Goal: Information Seeking & Learning: Learn about a topic

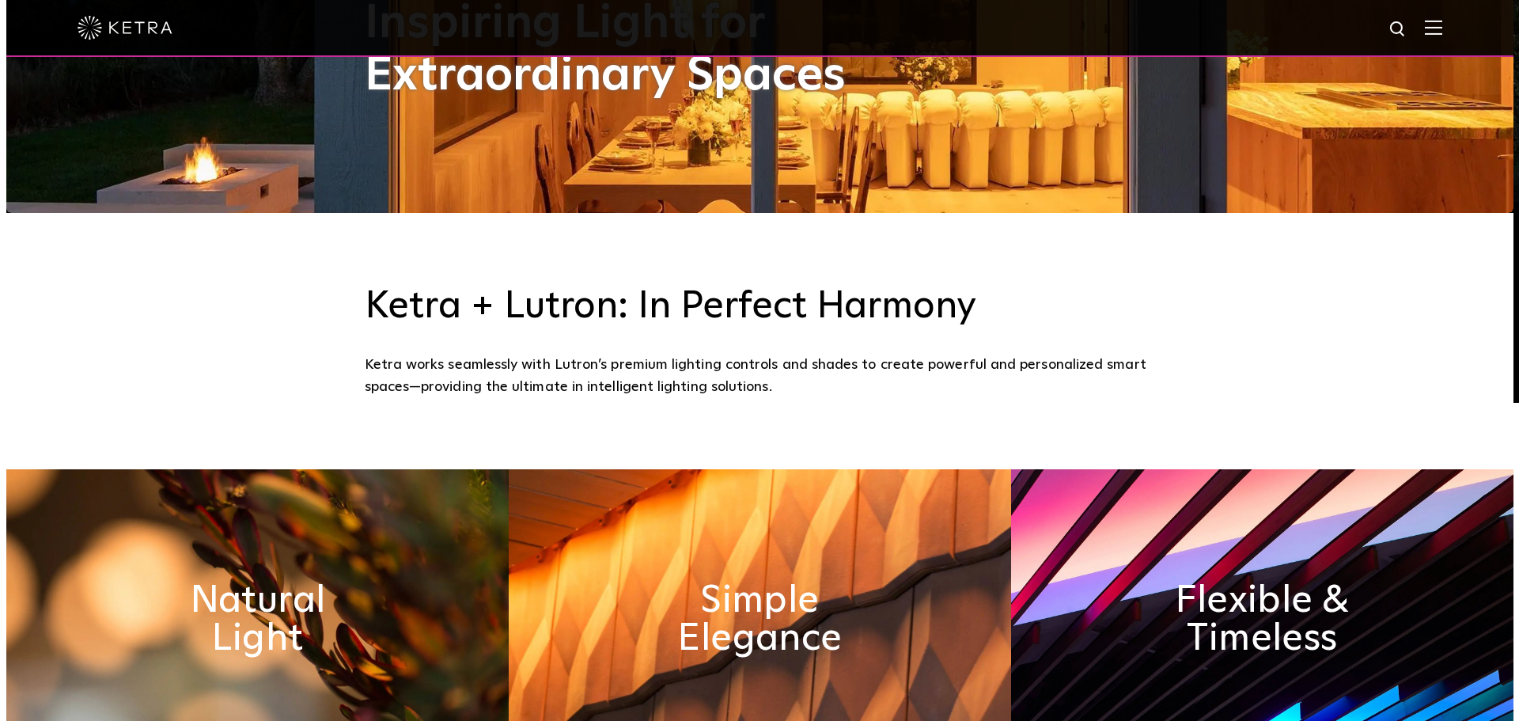
scroll to position [554, 0]
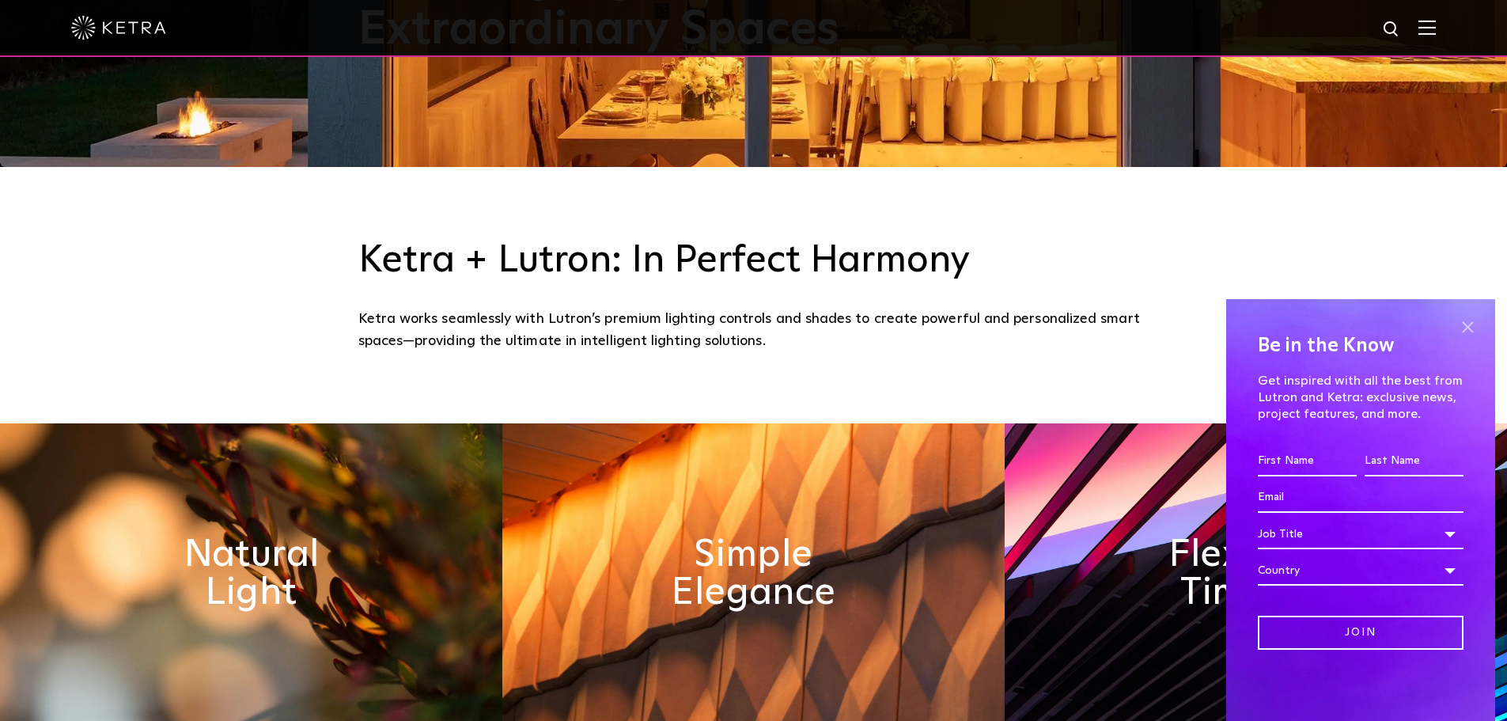
click at [1473, 330] on span at bounding box center [1468, 327] width 24 height 24
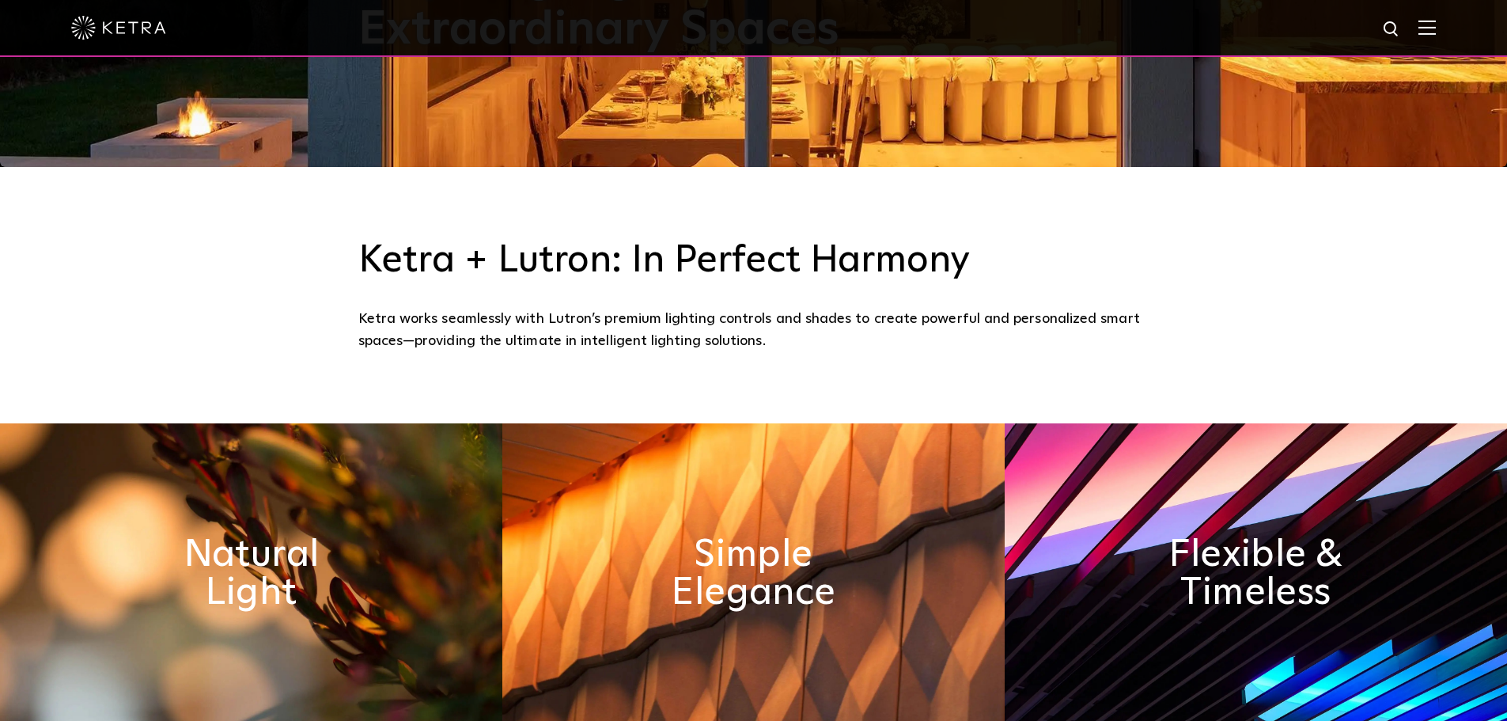
click at [1436, 25] on img at bounding box center [1427, 27] width 17 height 15
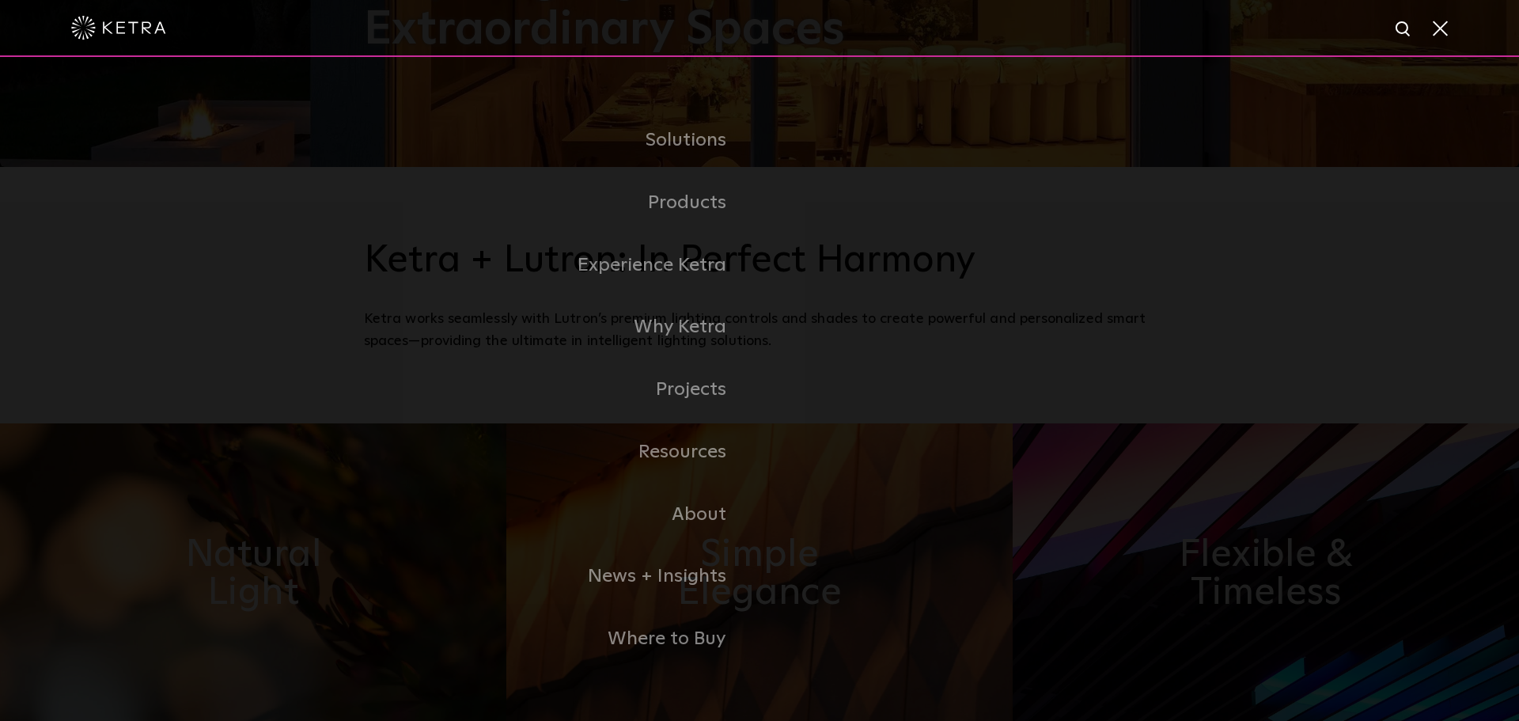
click at [1397, 34] on img at bounding box center [1404, 30] width 20 height 20
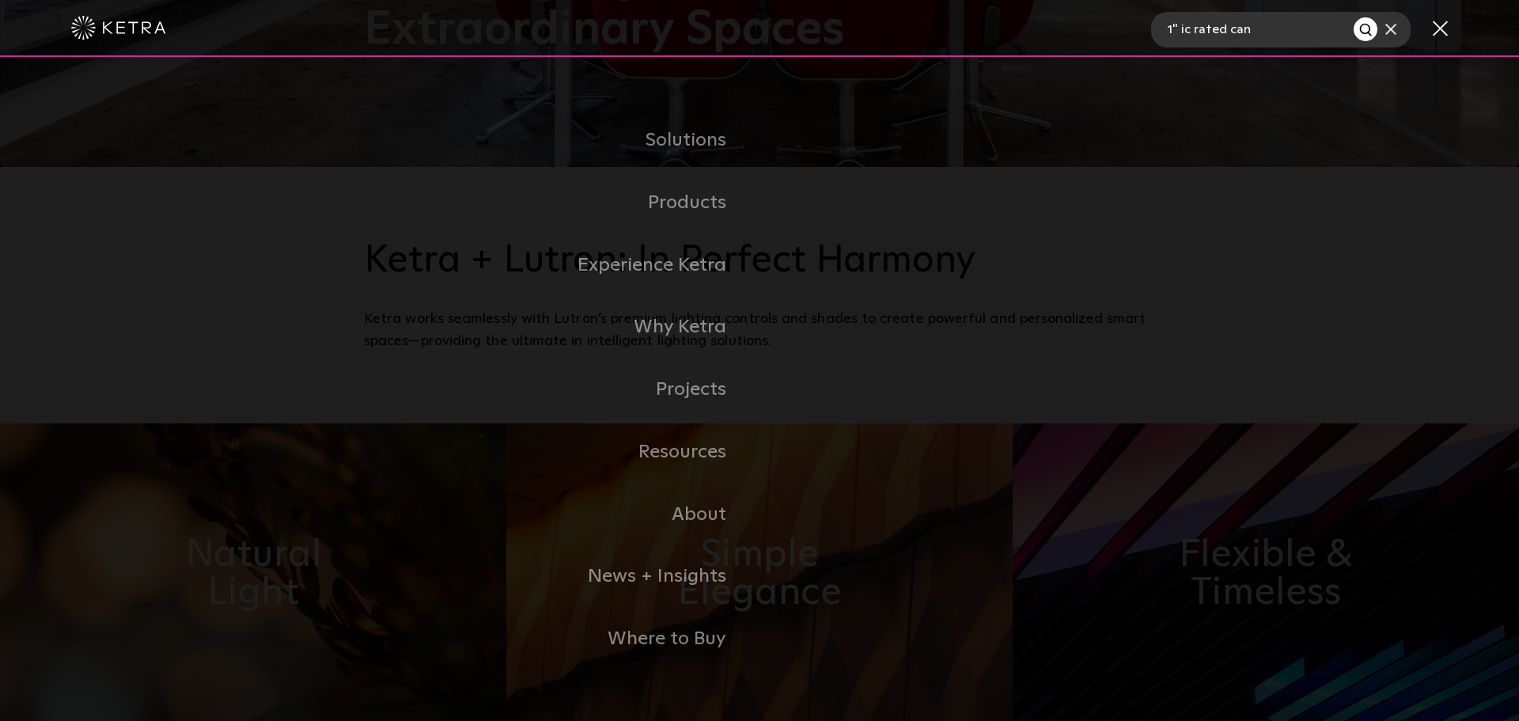
type input "1" ic rated can"
click at [1354, 17] on button "Search" at bounding box center [1366, 29] width 24 height 24
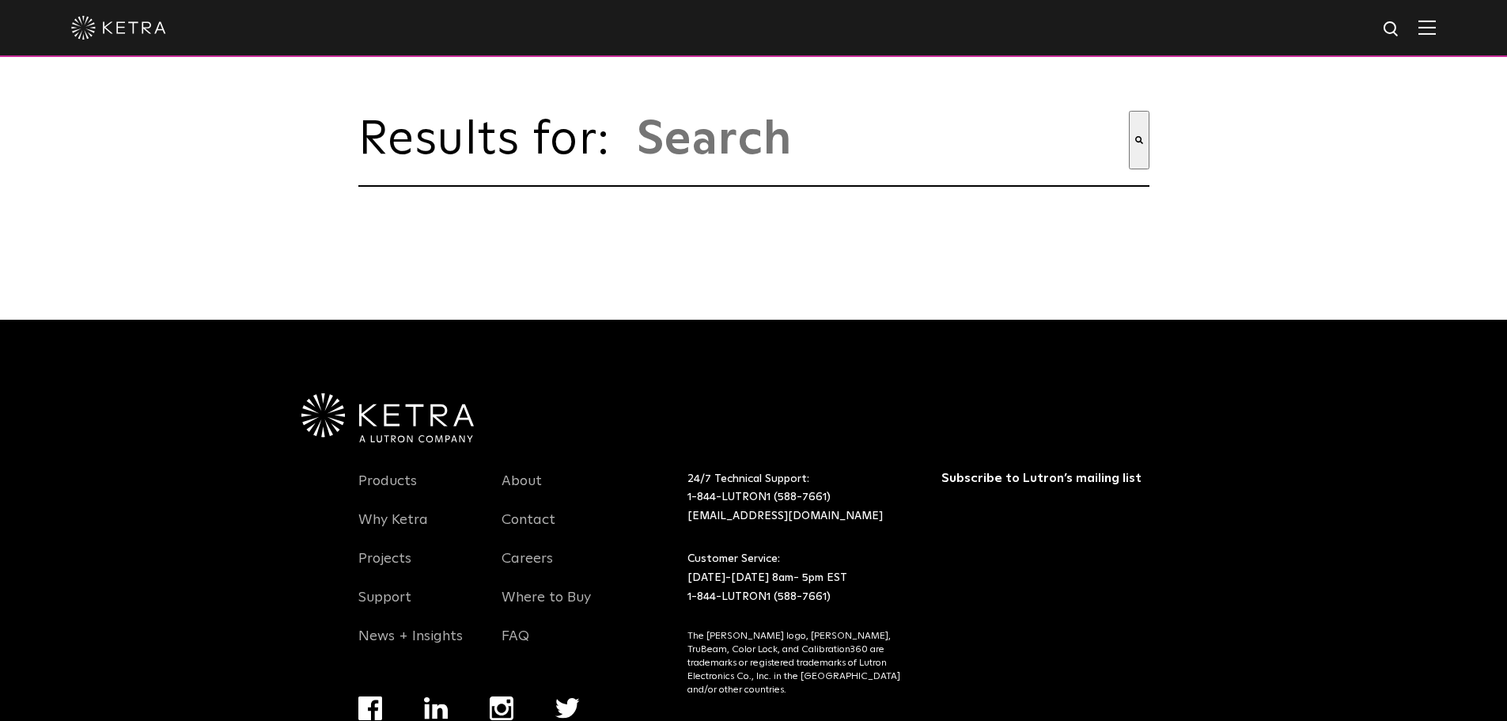
type input "1&quot; ic rated can"
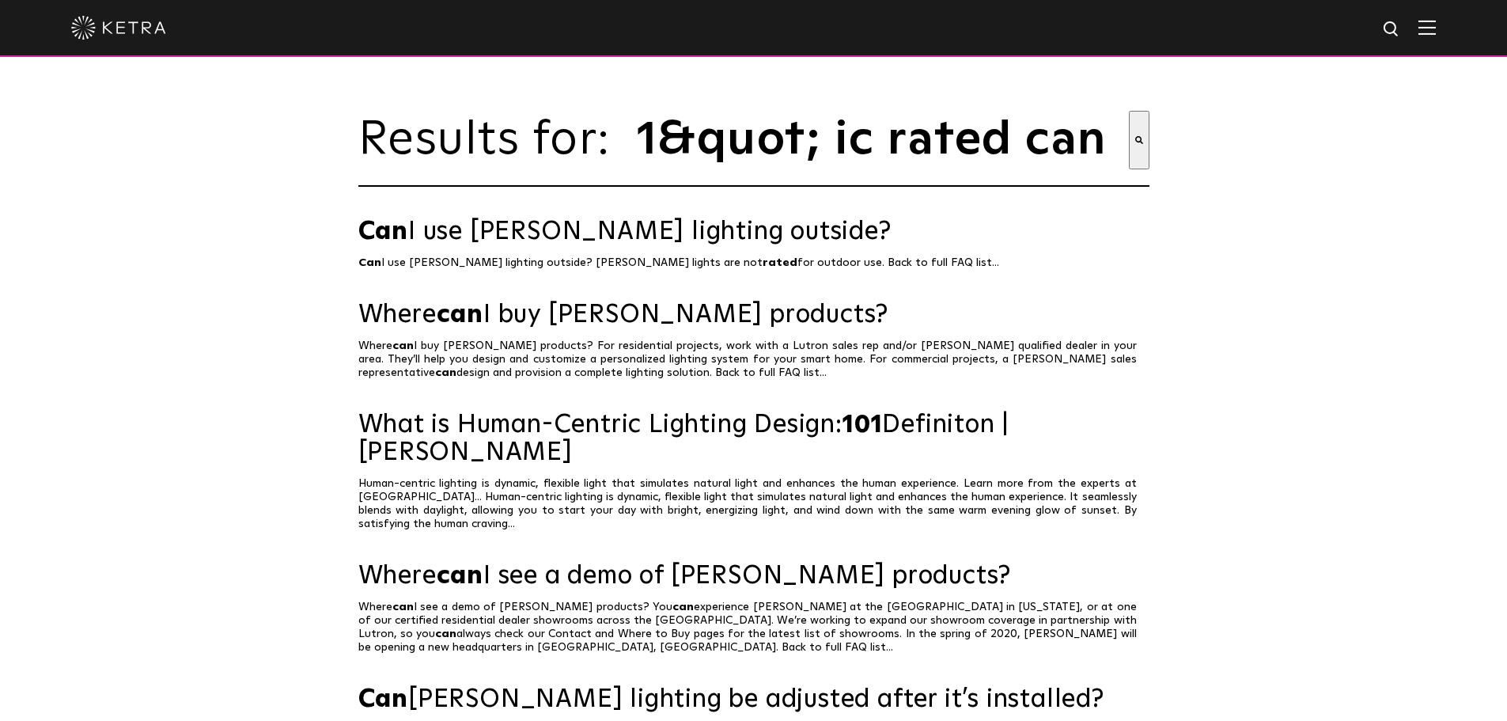
click at [126, 33] on img at bounding box center [118, 28] width 95 height 24
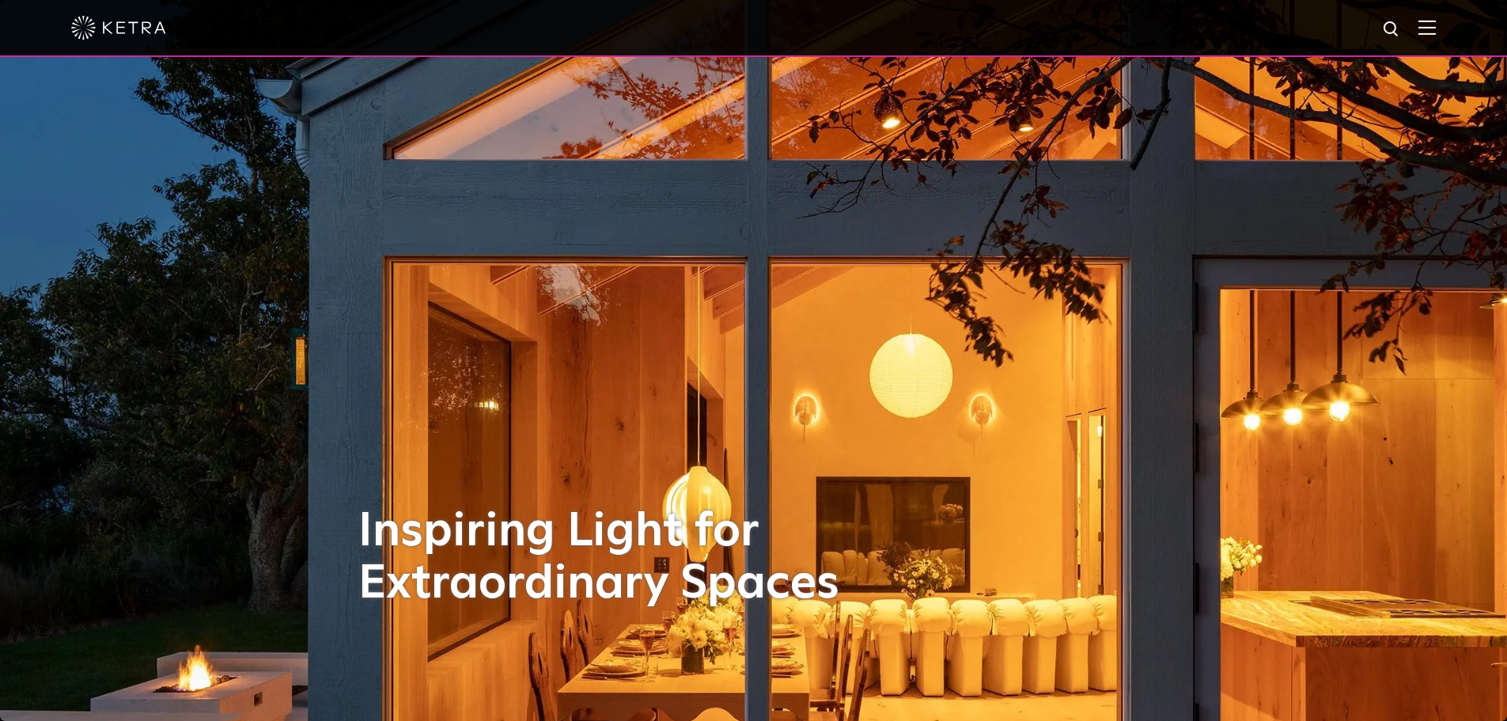
click at [1436, 32] on img at bounding box center [1427, 27] width 17 height 15
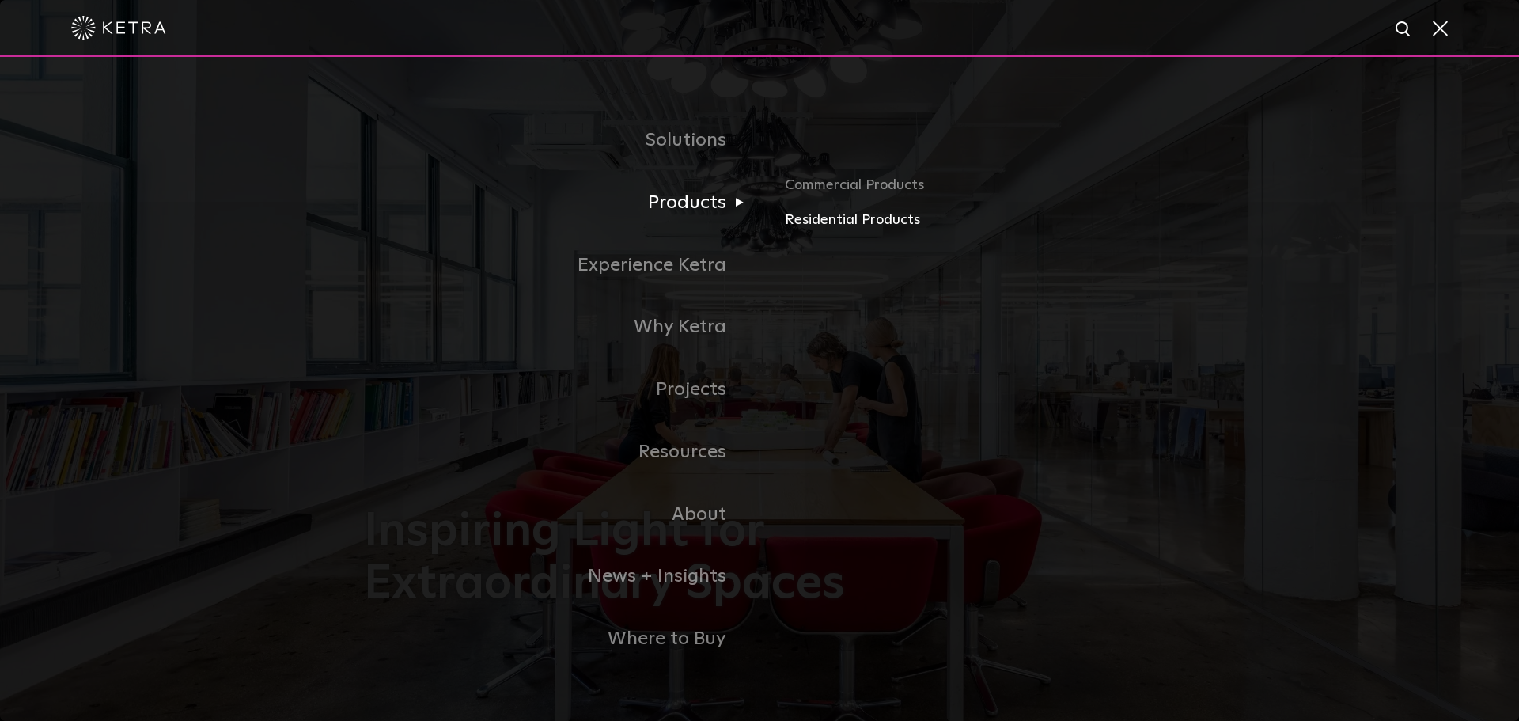
click at [806, 221] on link "Residential Products" at bounding box center [970, 220] width 370 height 23
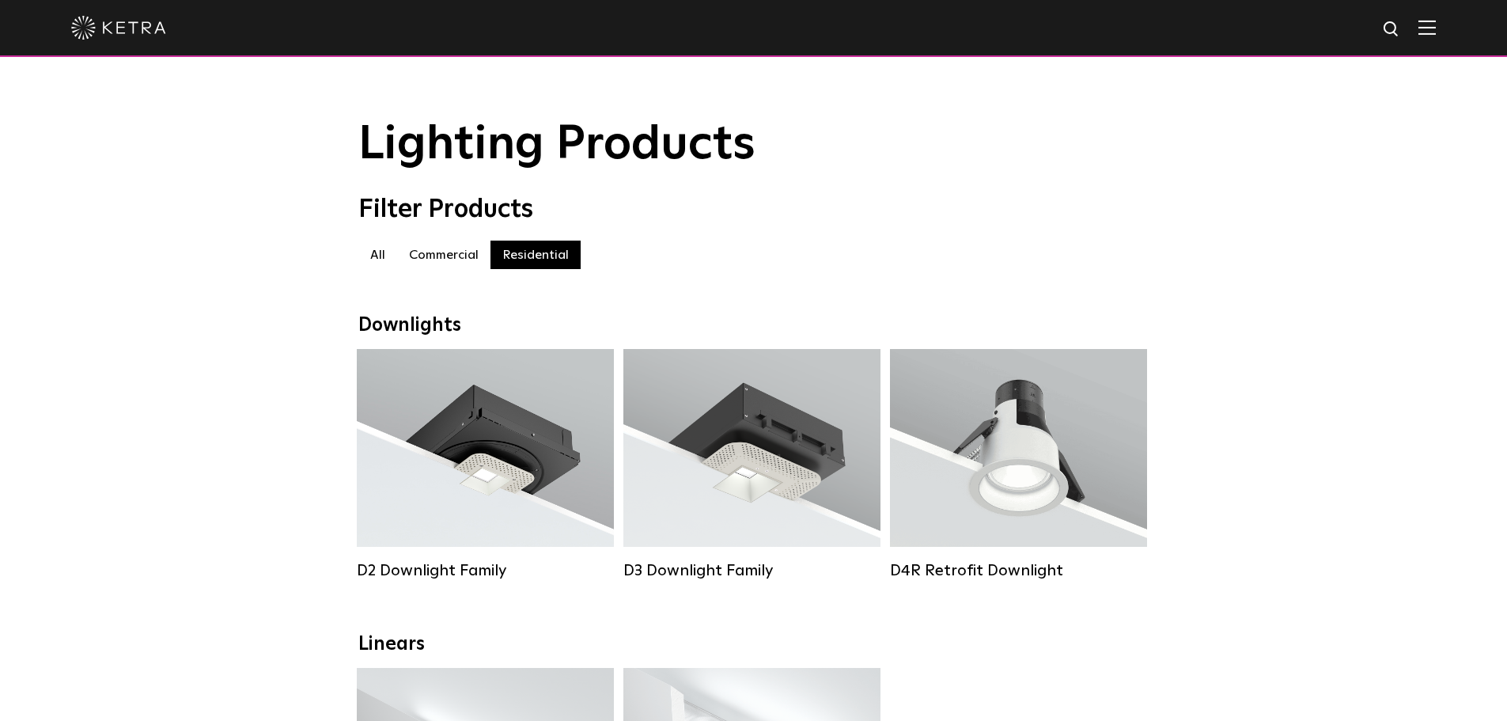
click at [521, 256] on label "Residential" at bounding box center [536, 255] width 90 height 28
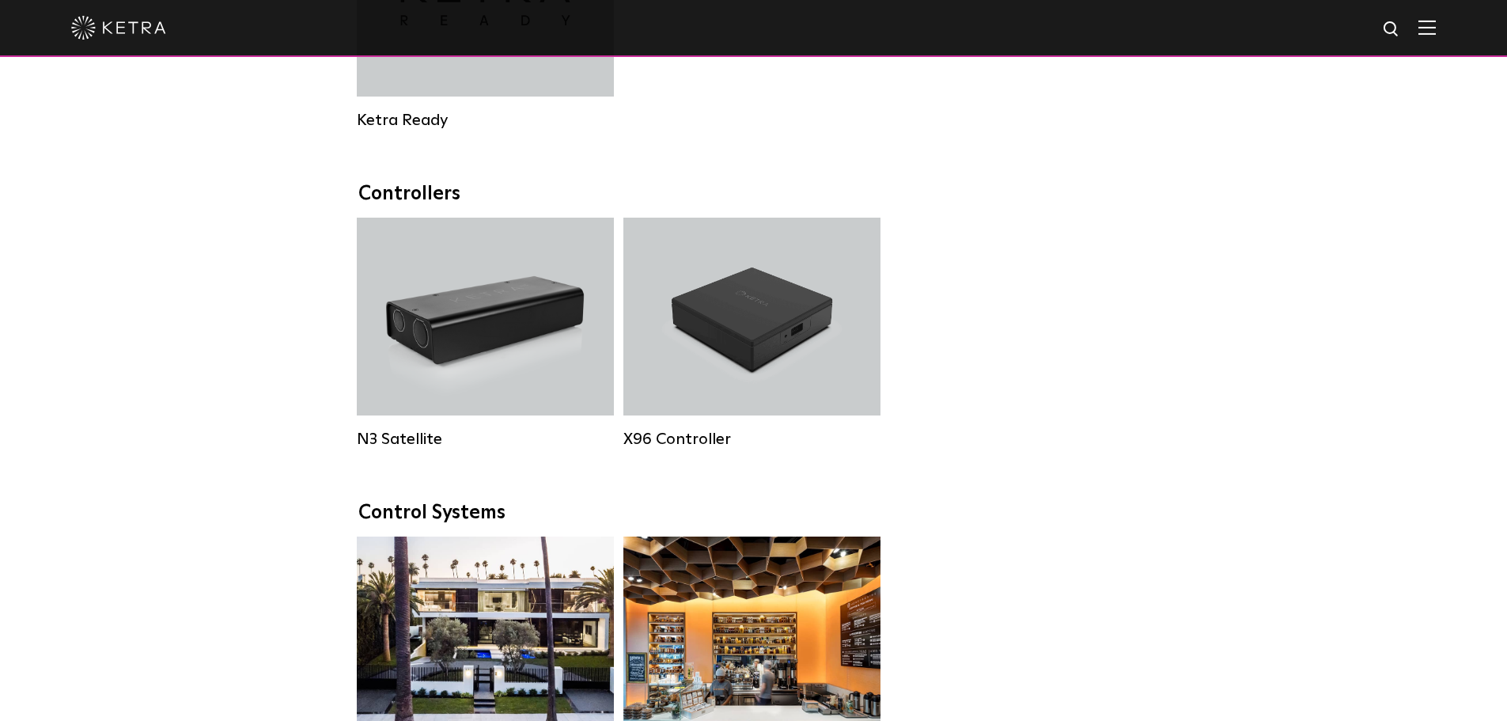
scroll to position [1345, 0]
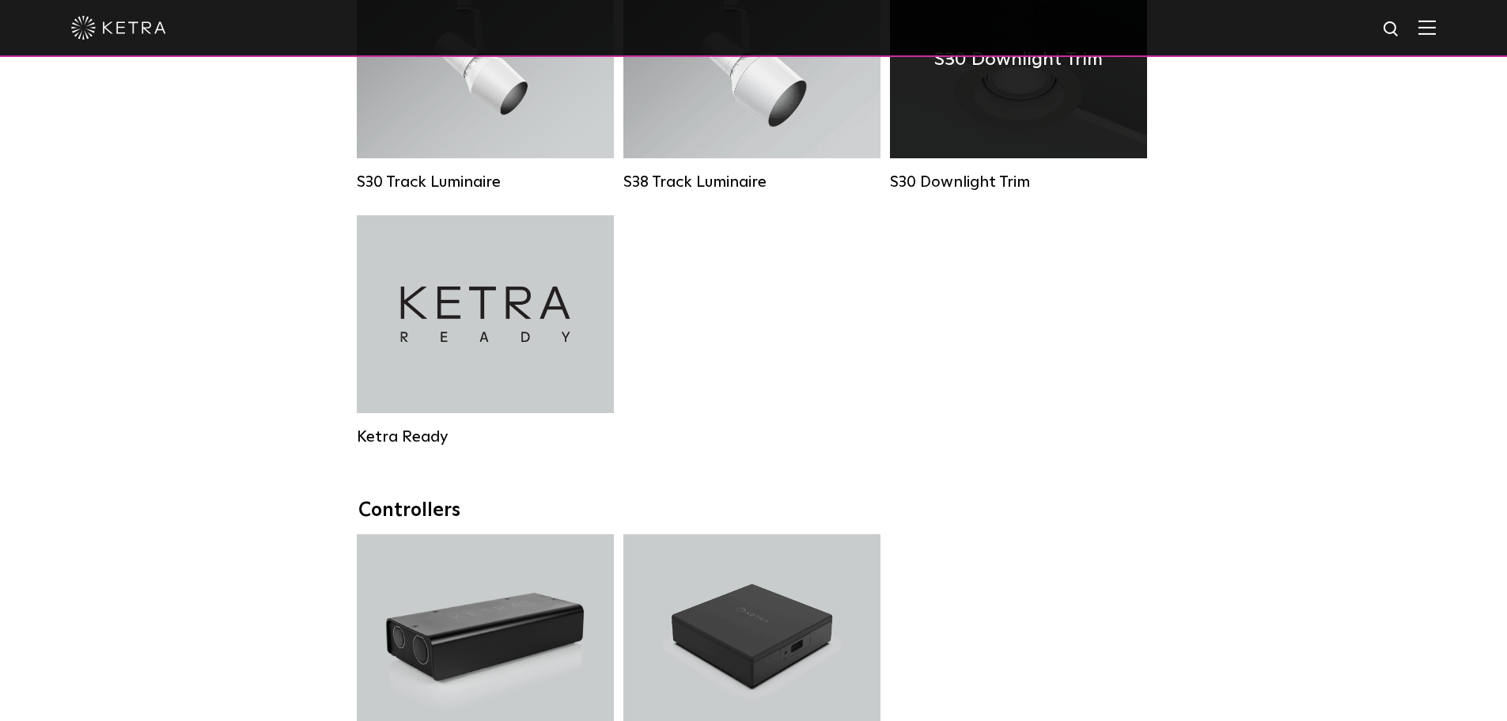
click at [1003, 183] on div "S30 Downlight Trim" at bounding box center [1018, 75] width 257 height 231
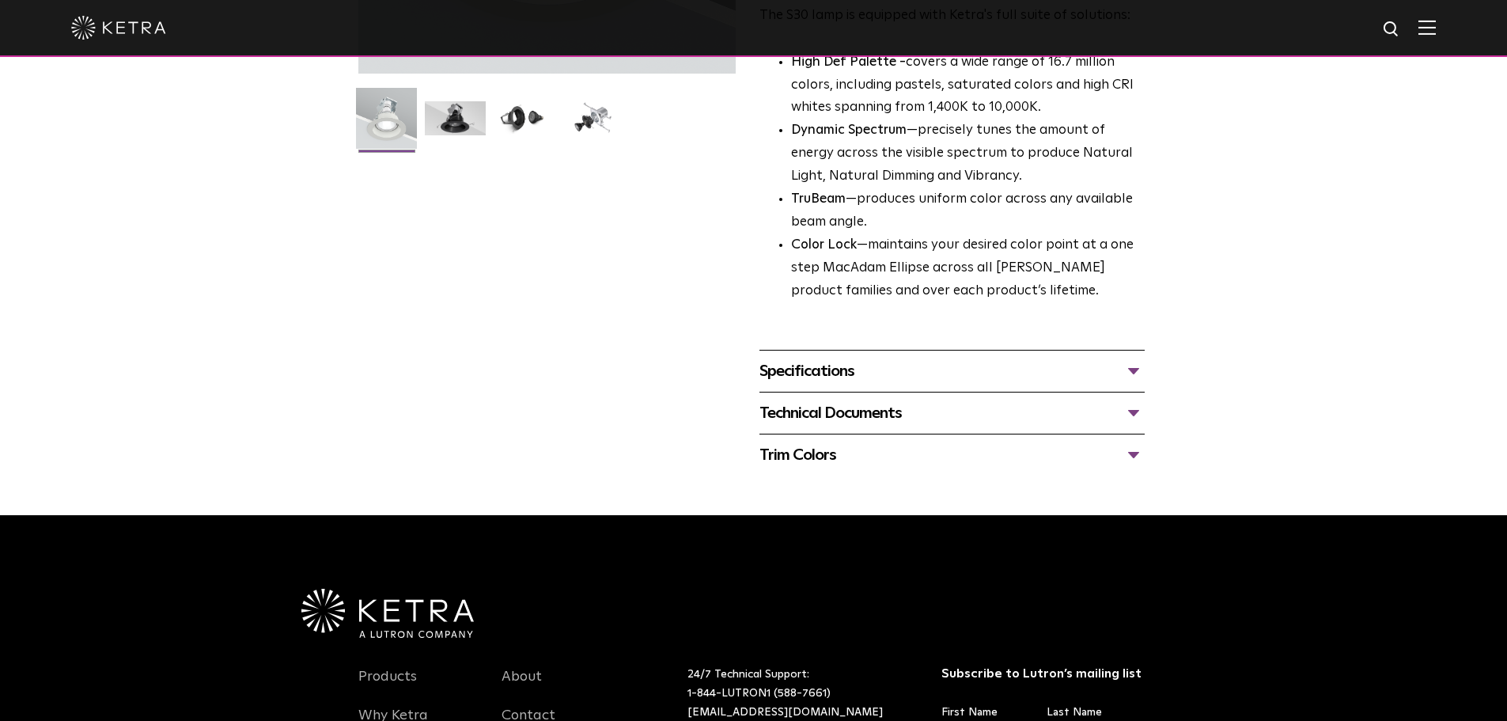
scroll to position [475, 0]
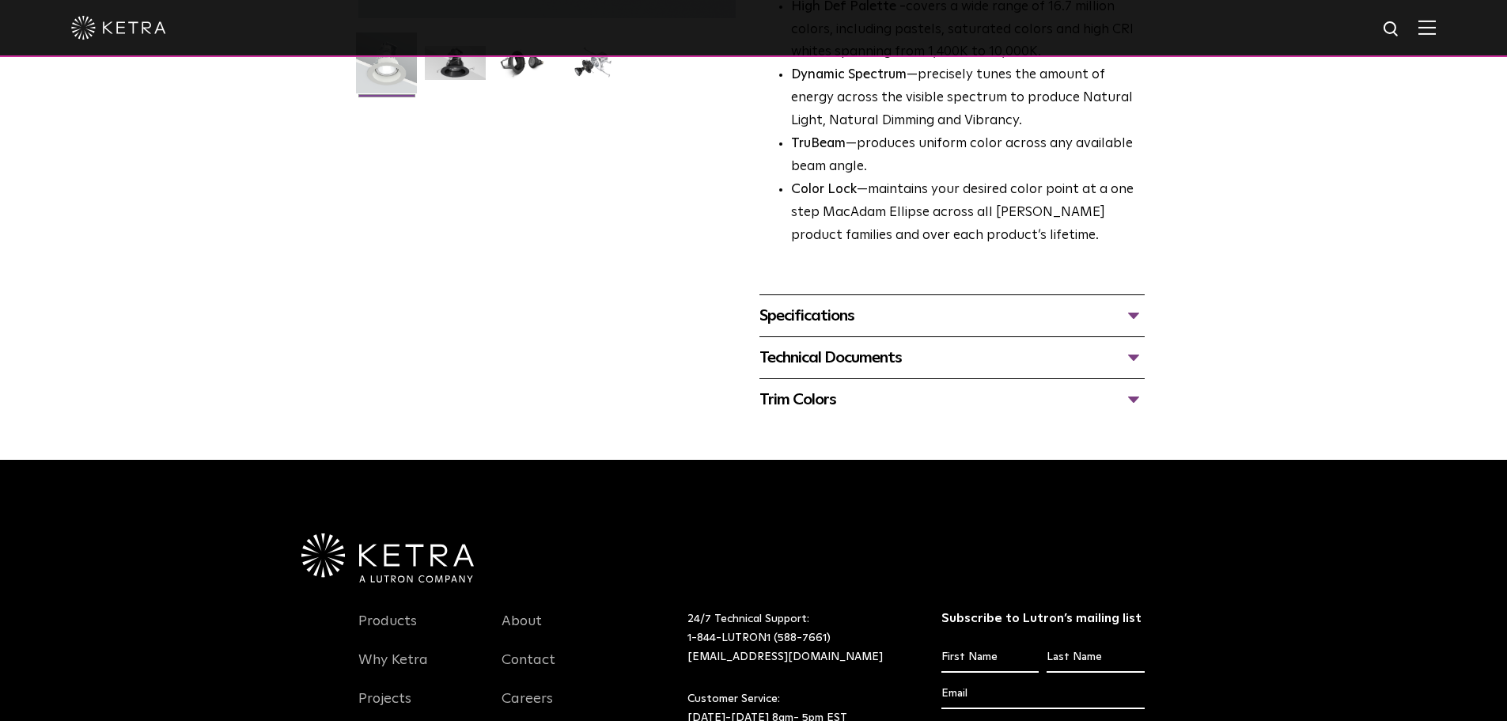
click at [916, 328] on div "Specifications" at bounding box center [952, 315] width 385 height 25
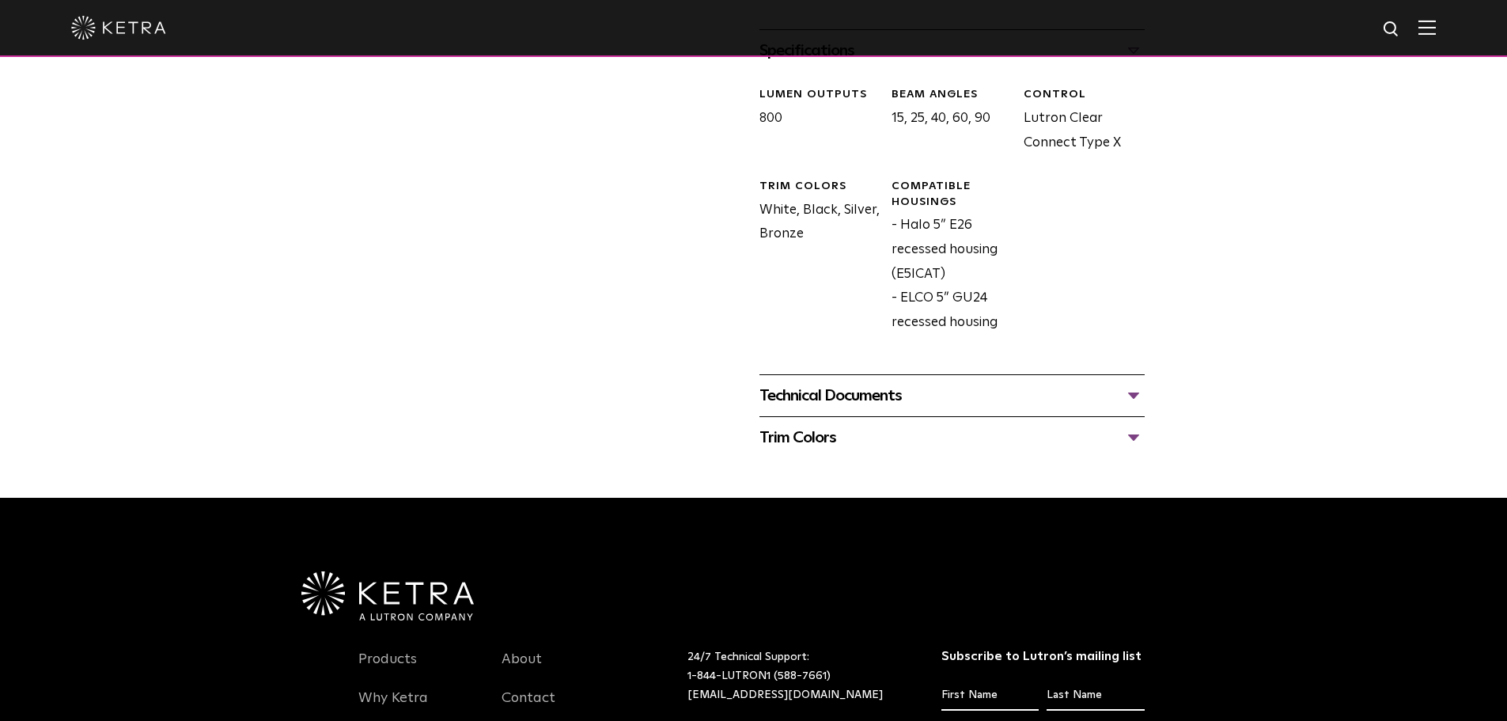
scroll to position [712, 0]
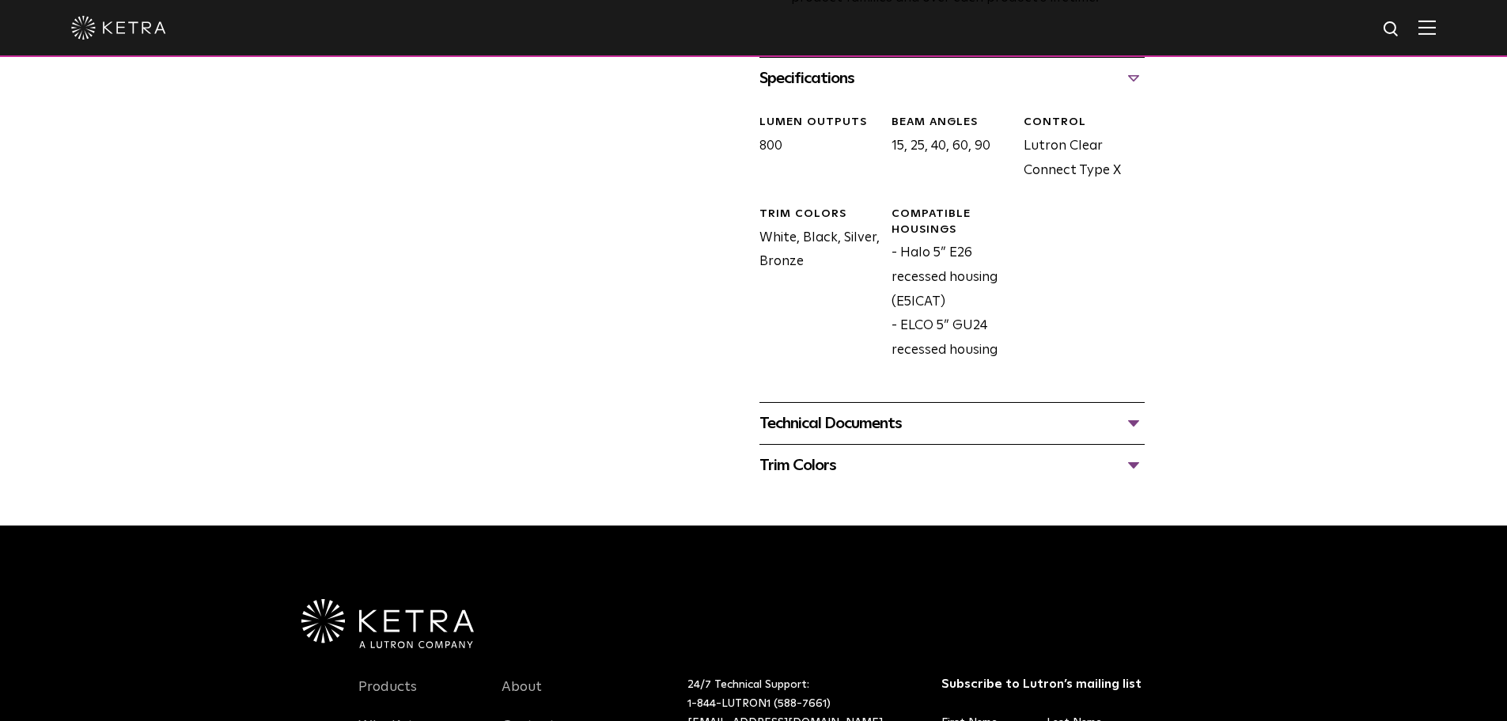
click at [843, 430] on div "Technical Documents" at bounding box center [952, 423] width 385 height 25
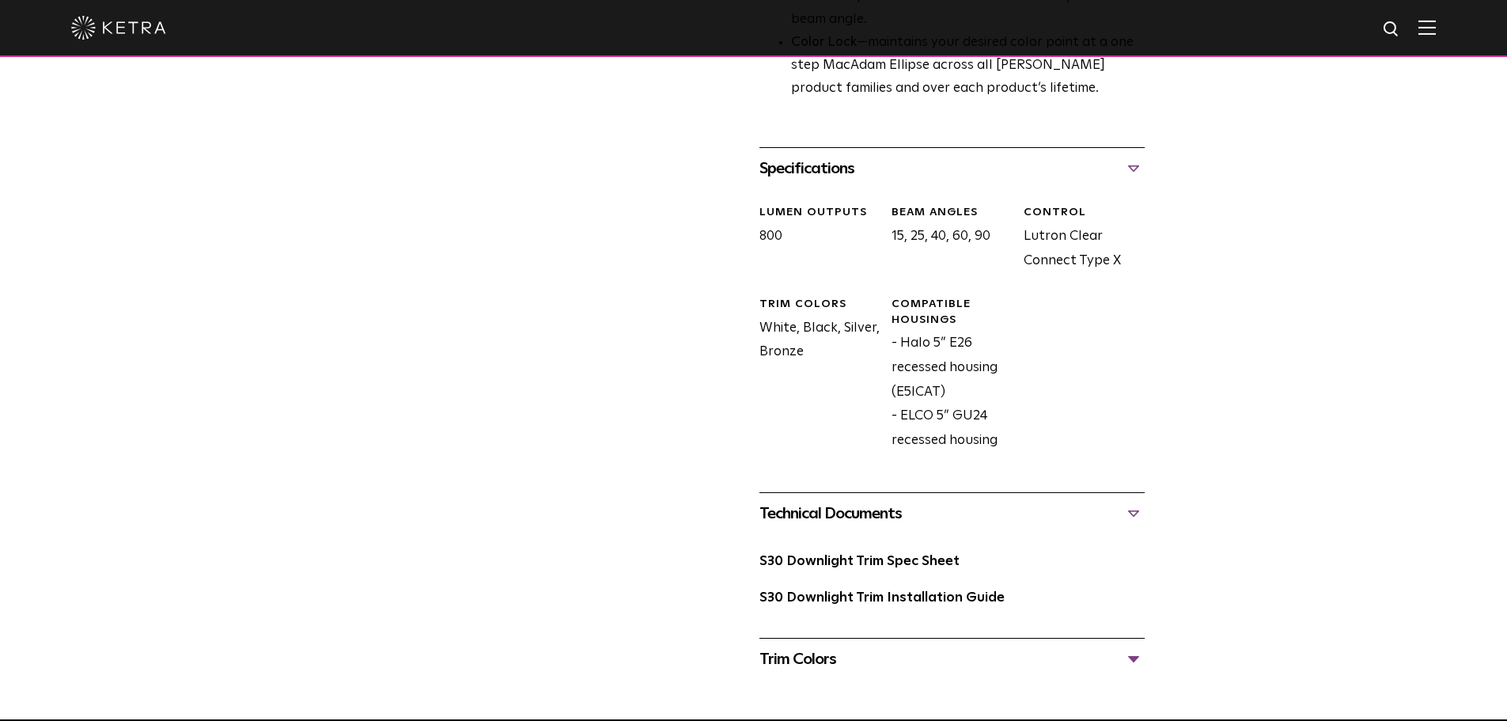
scroll to position [633, 0]
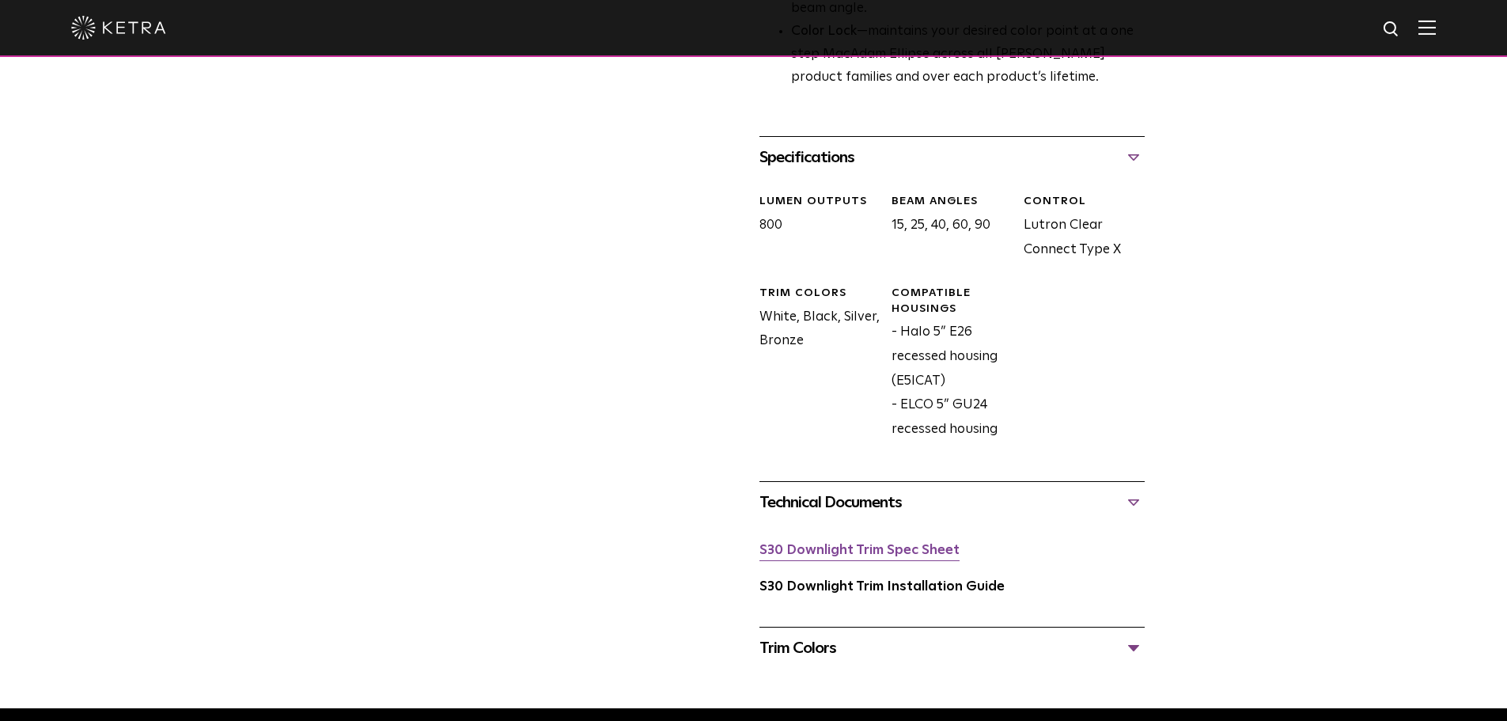
click at [806, 544] on link "S30 Downlight Trim Spec Sheet" at bounding box center [860, 550] width 200 height 13
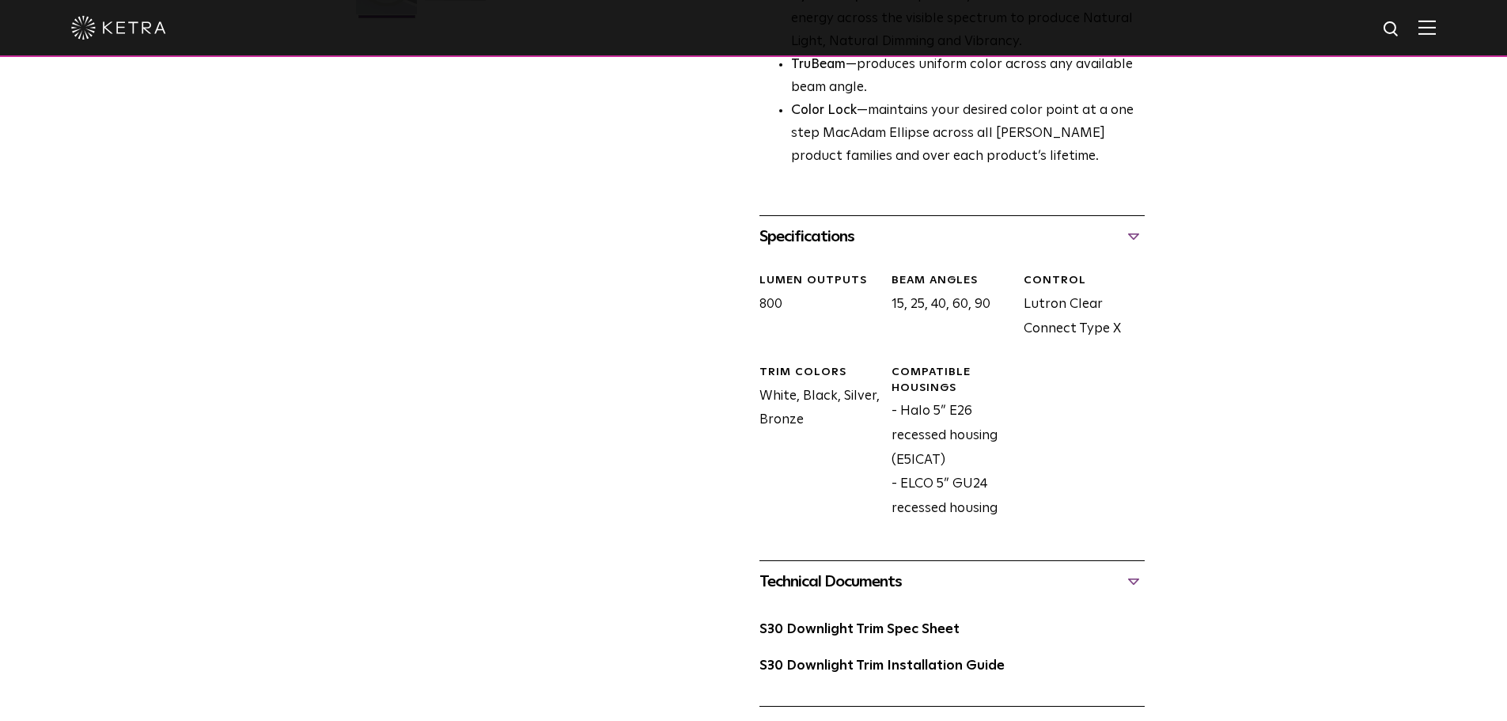
scroll to position [0, 0]
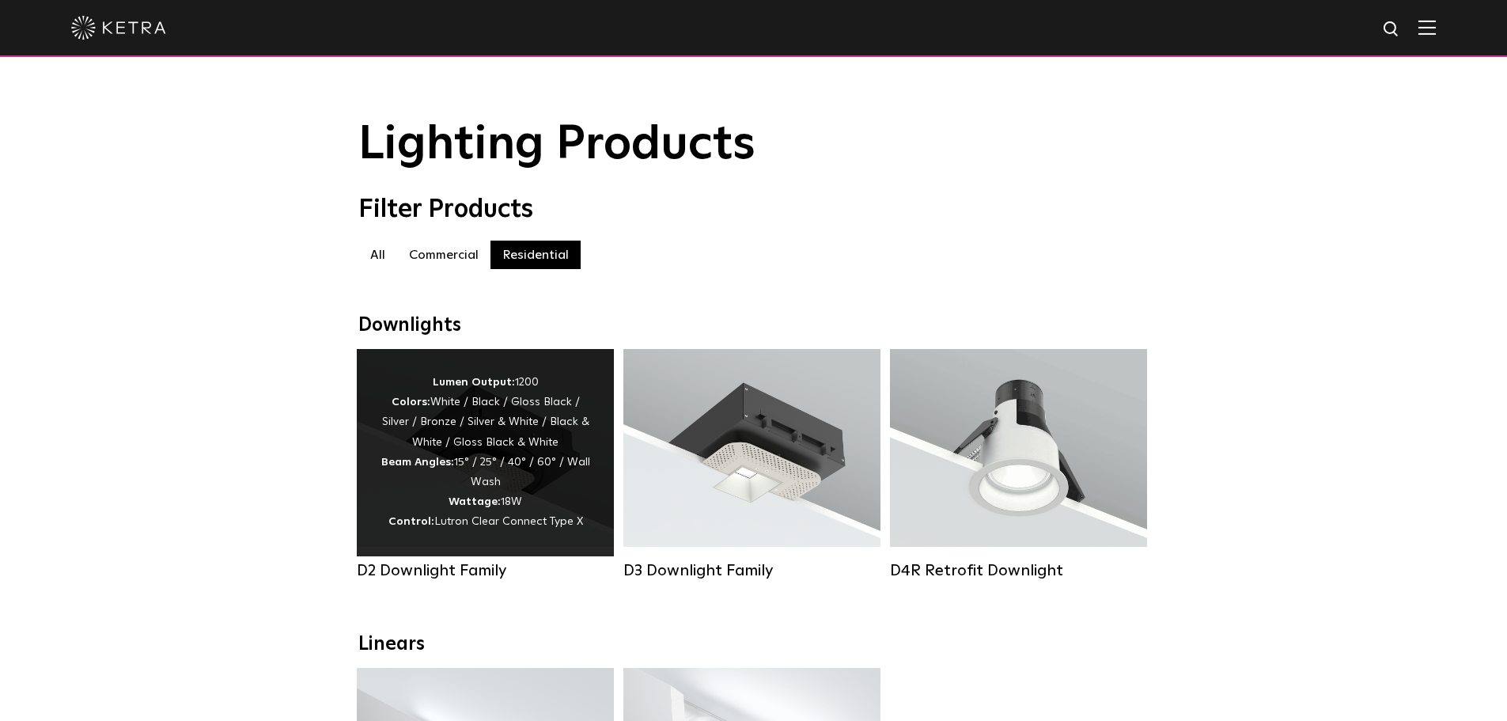
click at [424, 454] on div "Lumen Output: 1200 Colors: White / Black / Gloss Black / Silver / Bronze / Silv…" at bounding box center [486, 453] width 210 height 160
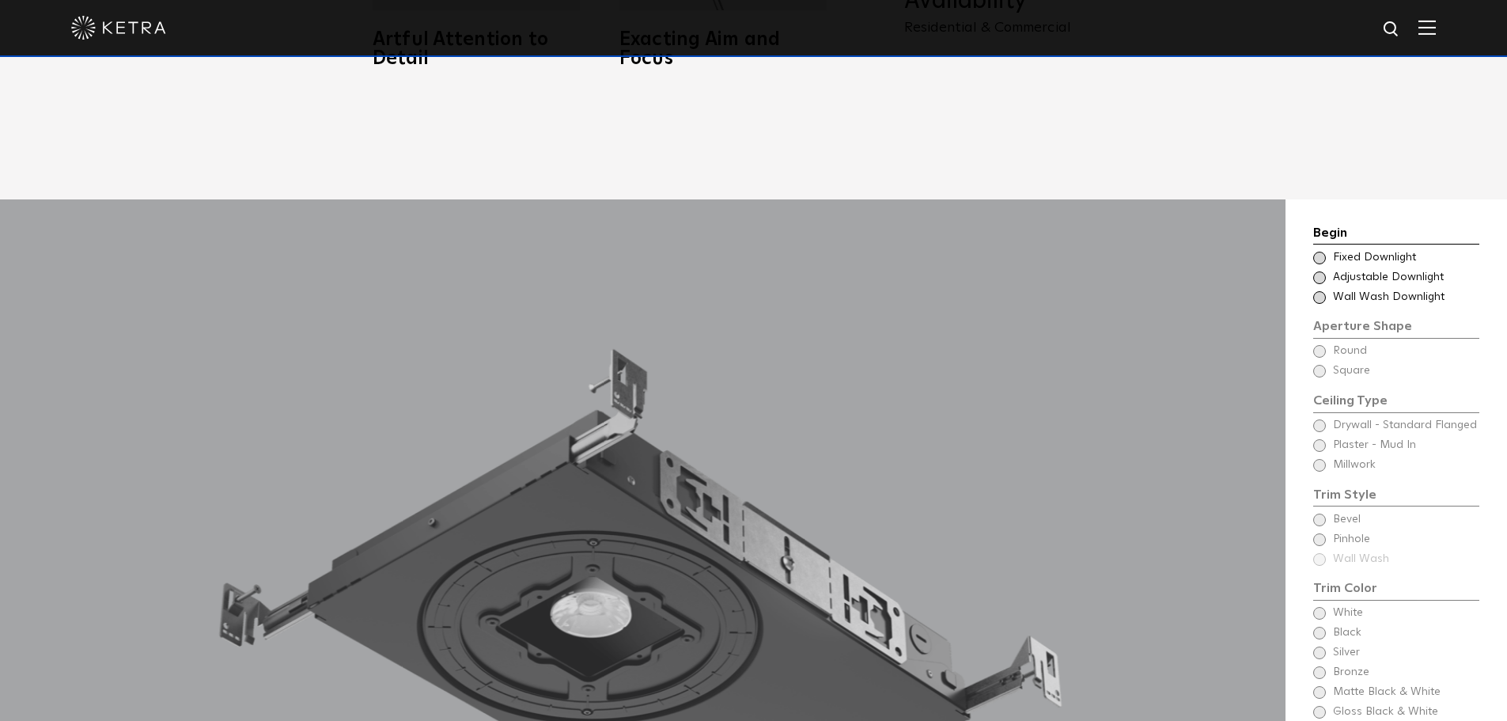
scroll to position [1424, 0]
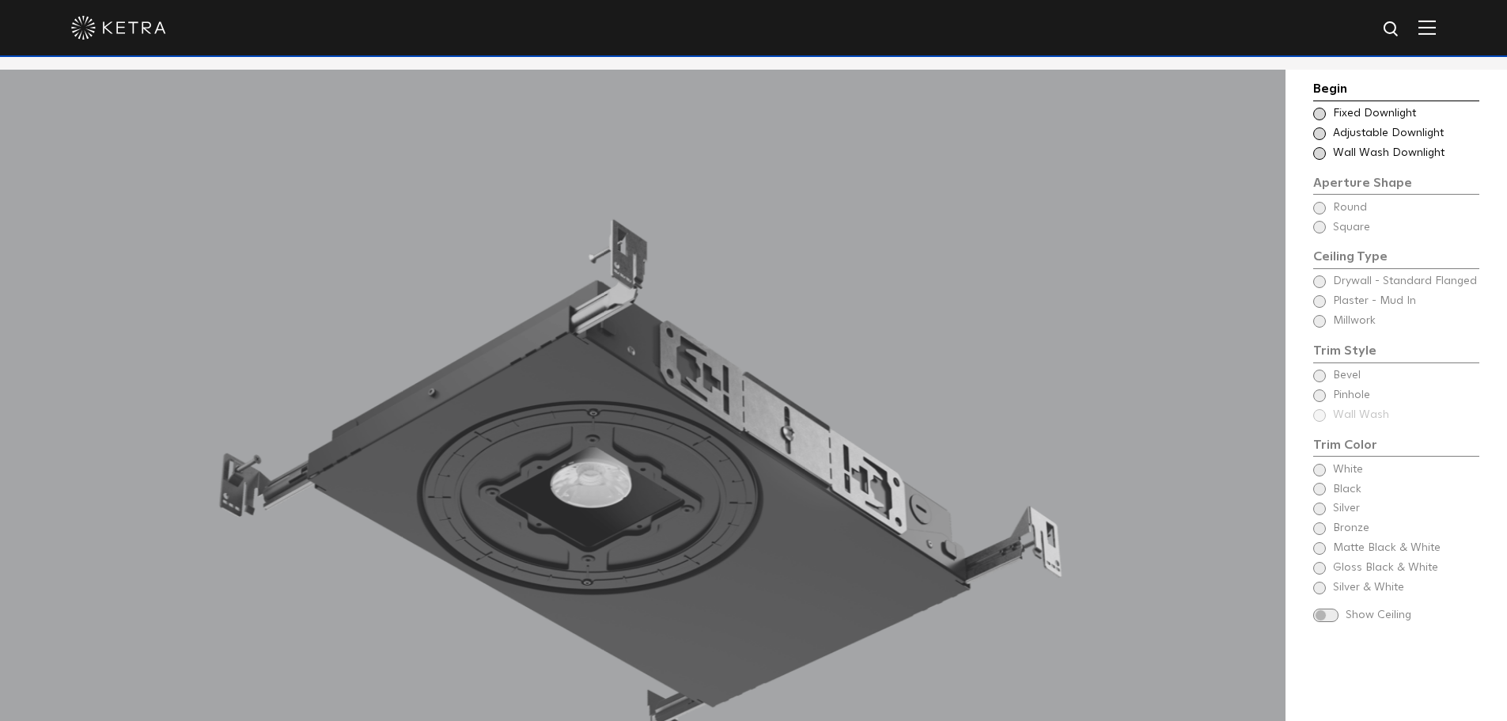
click at [1375, 110] on span "Fixed Downlight" at bounding box center [1405, 114] width 145 height 16
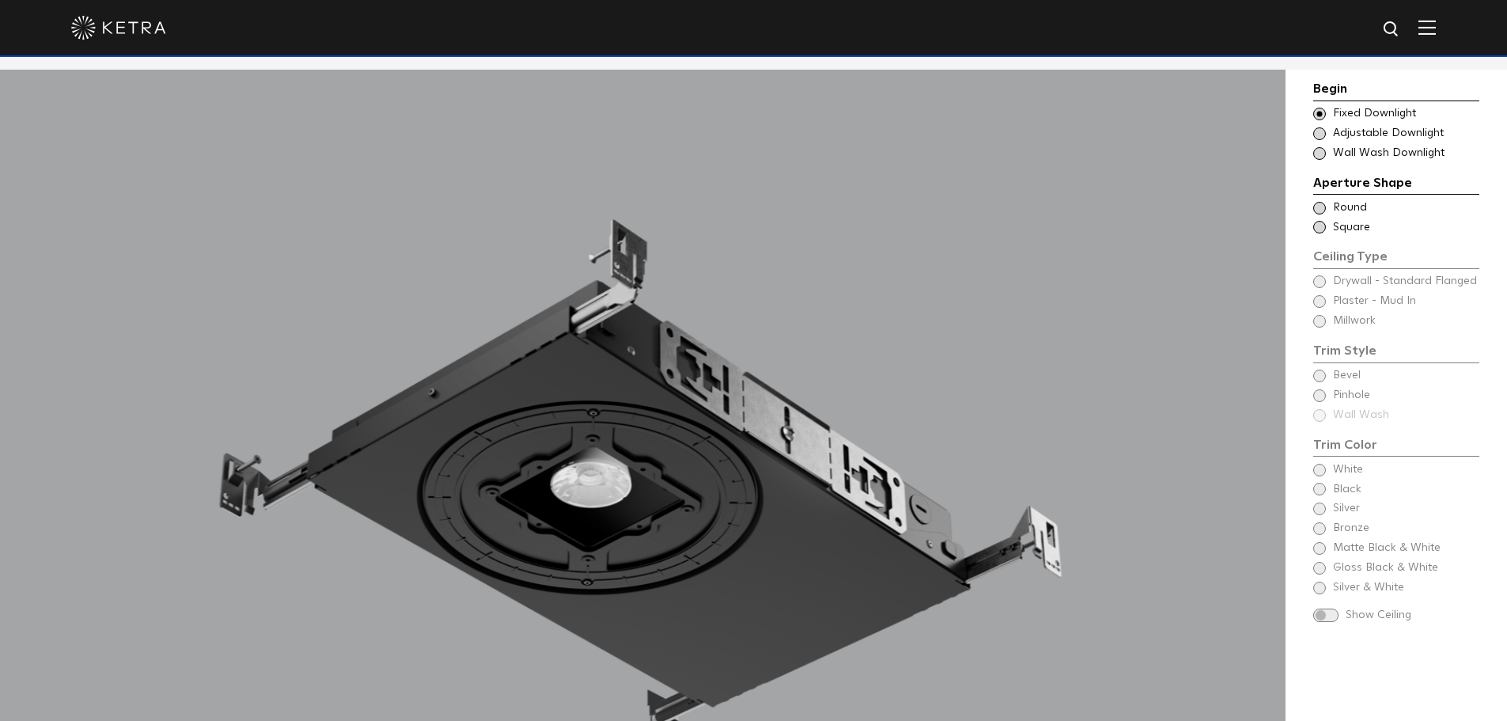
click at [1361, 204] on span "Round" at bounding box center [1405, 208] width 145 height 16
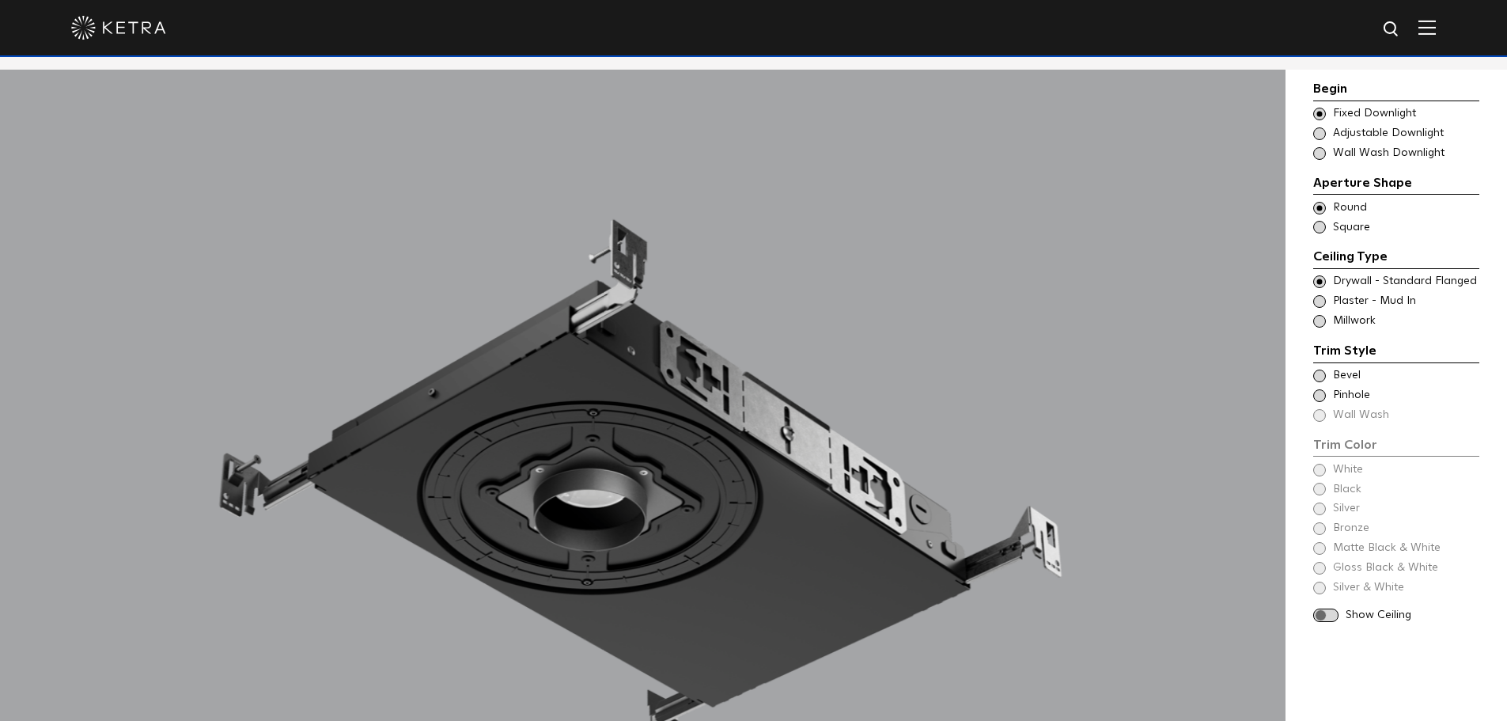
click at [1334, 393] on span "Pinhole" at bounding box center [1405, 396] width 145 height 16
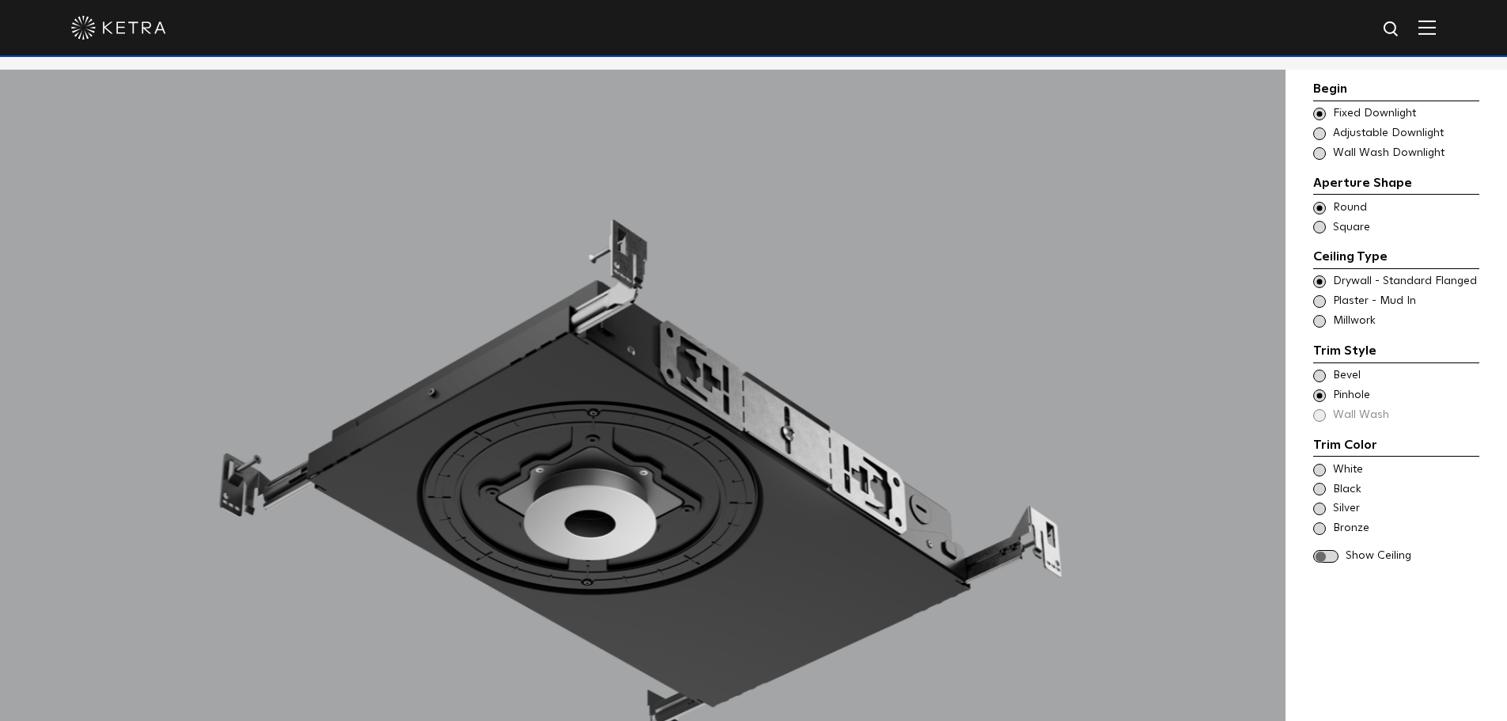
click at [1352, 467] on span "White" at bounding box center [1405, 470] width 145 height 16
click at [1347, 133] on span "Adjustable Downlight" at bounding box center [1405, 134] width 145 height 16
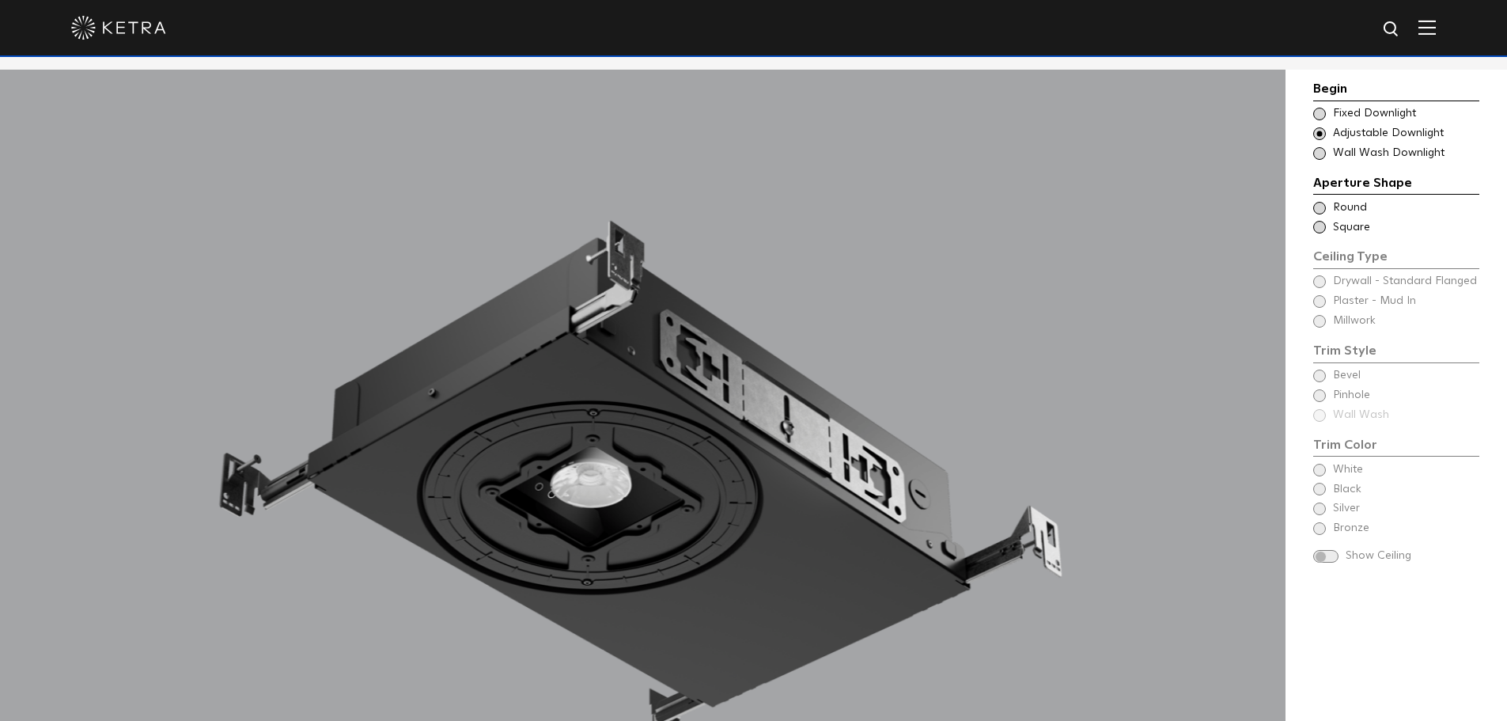
click at [1347, 154] on span "Wall Wash Downlight" at bounding box center [1405, 154] width 145 height 16
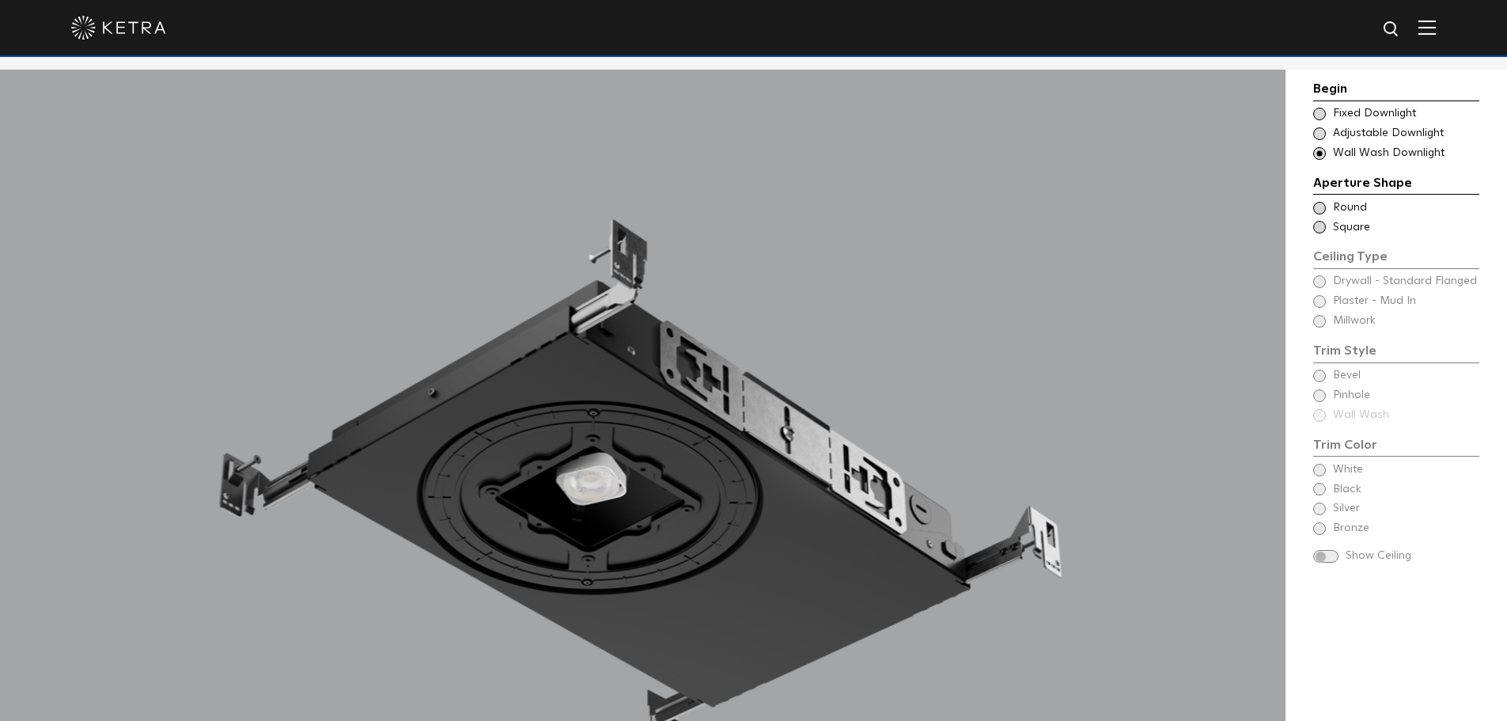
click at [1345, 137] on span "Adjustable Downlight" at bounding box center [1405, 134] width 145 height 16
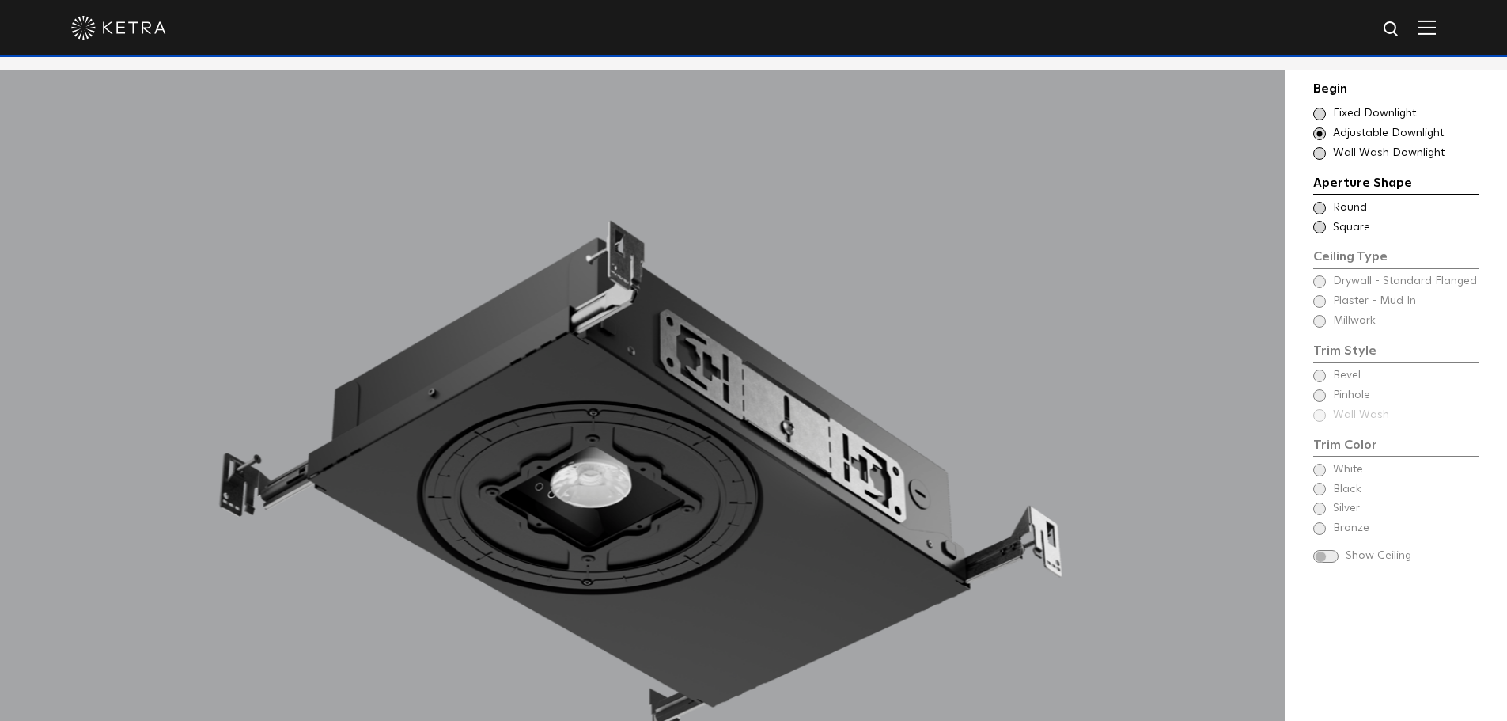
click at [1354, 212] on span "Round" at bounding box center [1405, 208] width 145 height 16
